Goal: Task Accomplishment & Management: Use online tool/utility

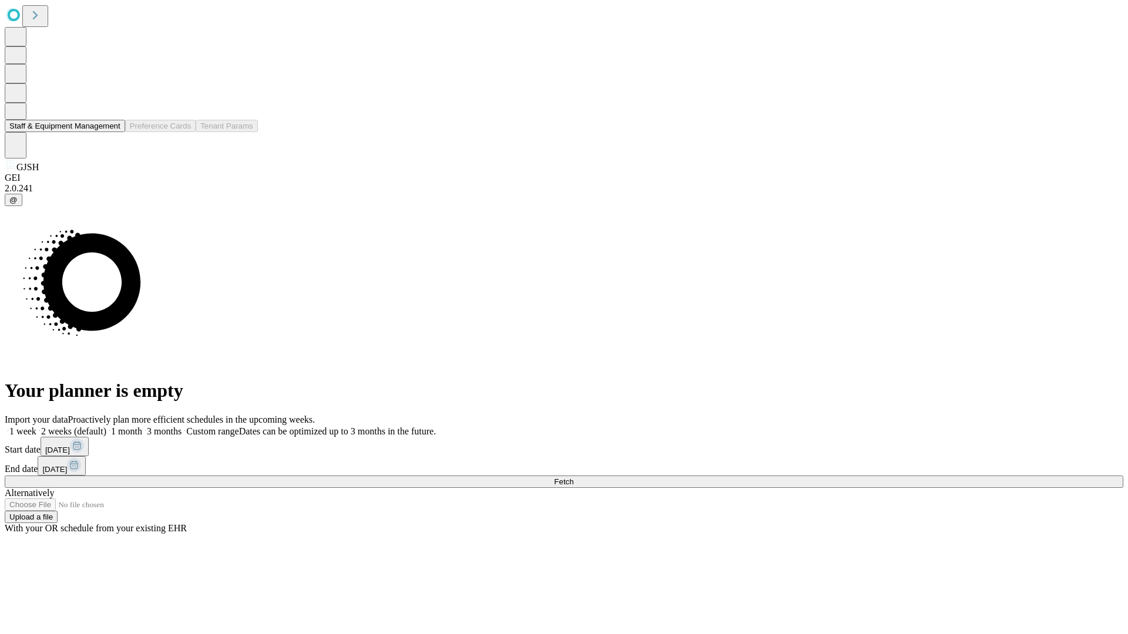
click at [112, 132] on button "Staff & Equipment Management" at bounding box center [65, 126] width 120 height 12
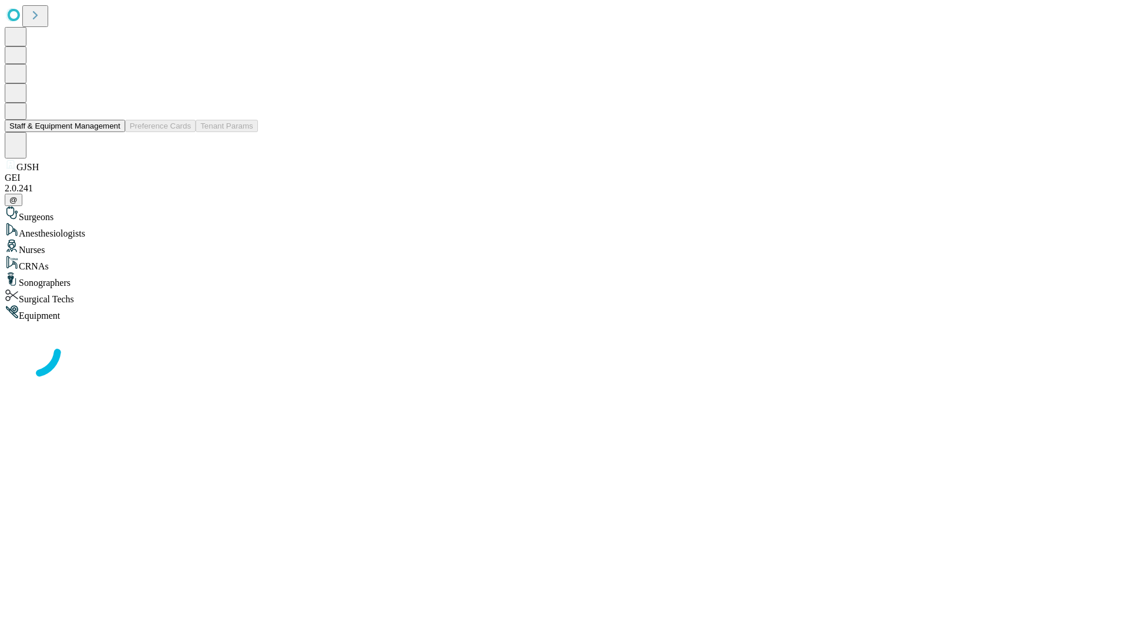
click at [112, 132] on button "Staff & Equipment Management" at bounding box center [65, 126] width 120 height 12
